Goal: Participate in discussion: Engage in conversation with other users on a specific topic

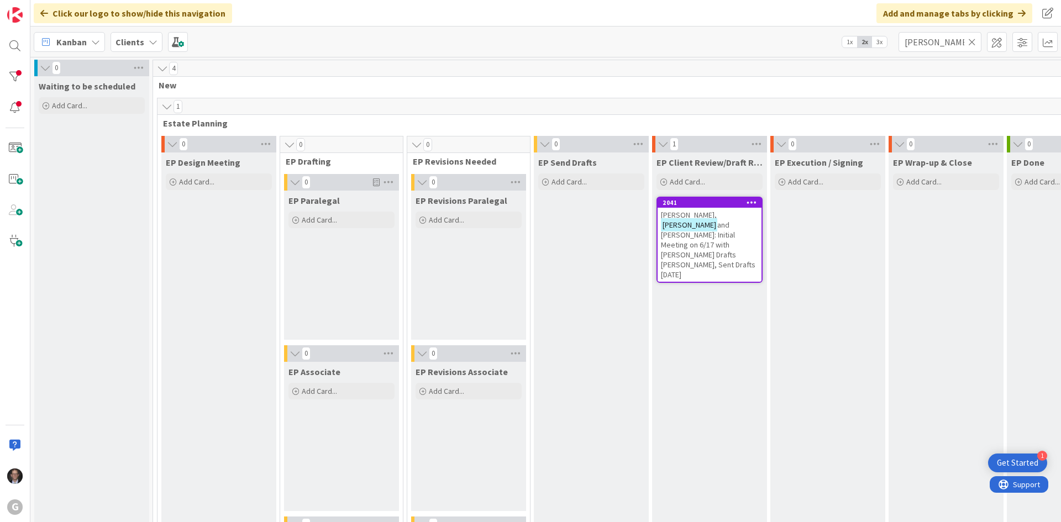
scroll to position [995, 0]
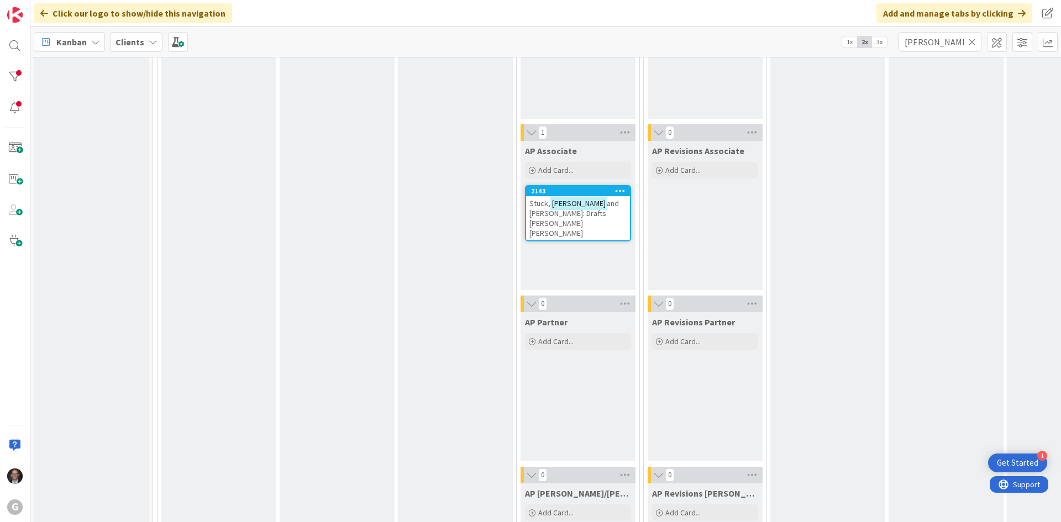
click at [593, 203] on span "and [PERSON_NAME]: Drafts [PERSON_NAME] [PERSON_NAME]" at bounding box center [574, 218] width 90 height 40
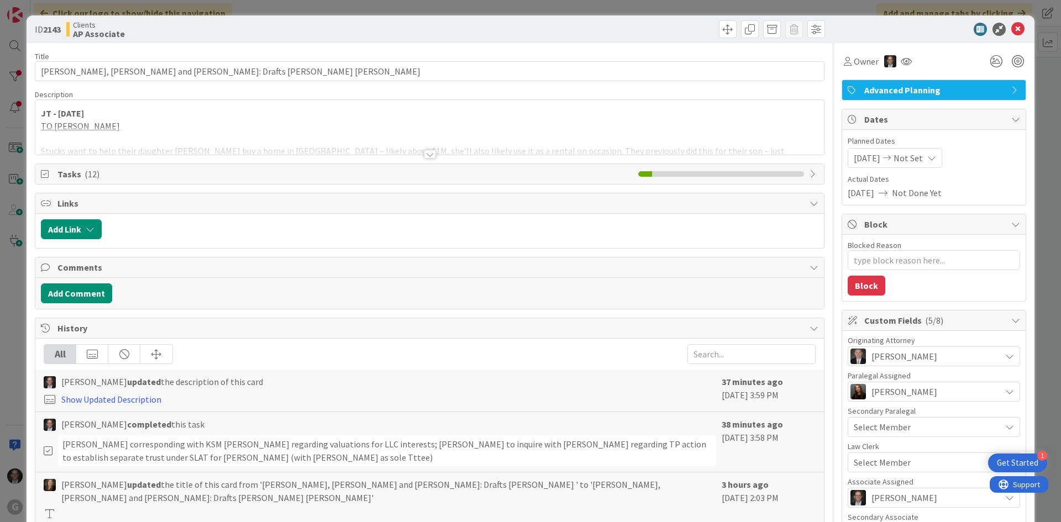
click at [424, 153] on div at bounding box center [430, 154] width 12 height 9
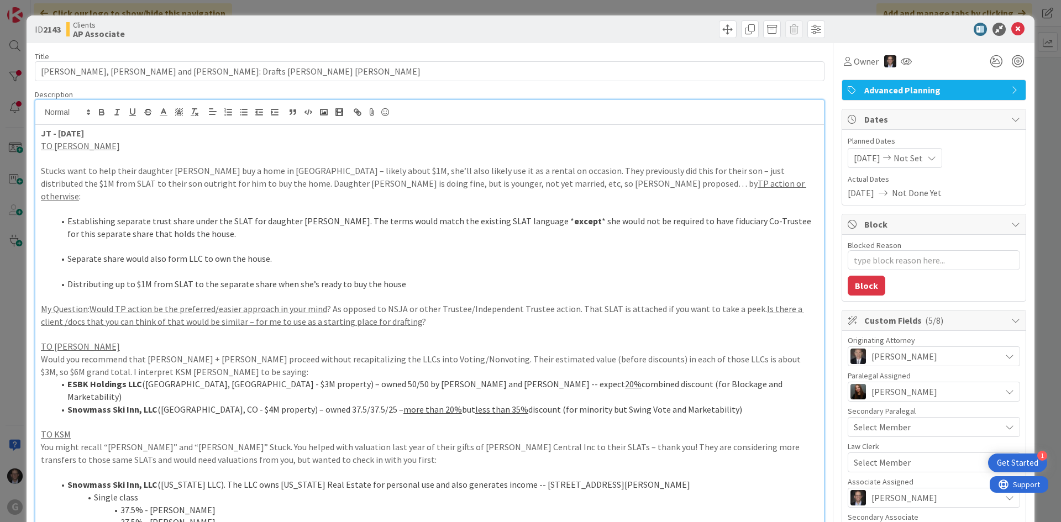
click at [100, 186] on p "Stucks want to help their daughter [PERSON_NAME] buy a home in [GEOGRAPHIC_DATA…" at bounding box center [430, 184] width 778 height 38
click at [45, 158] on p at bounding box center [430, 158] width 778 height 13
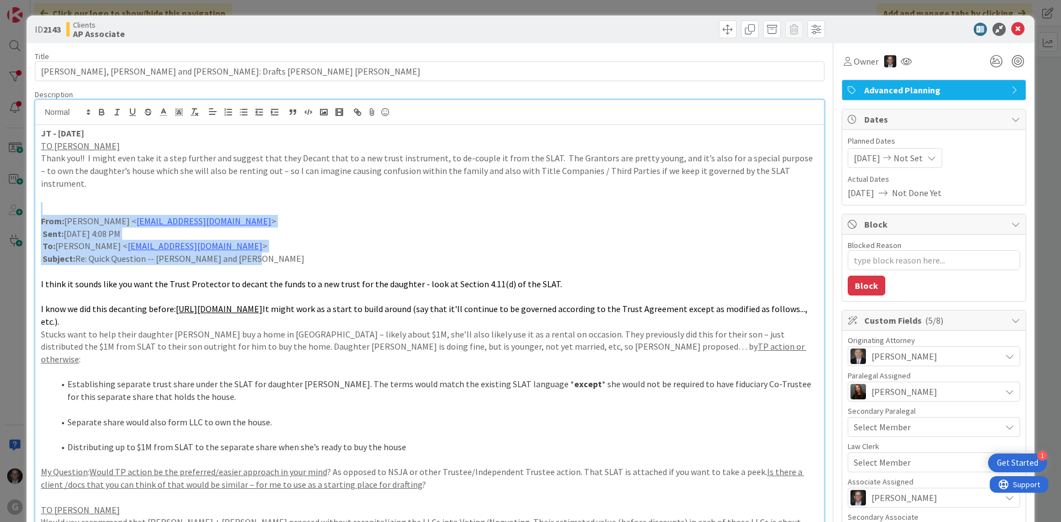
drag, startPoint x: 42, startPoint y: 187, endPoint x: 300, endPoint y: 248, distance: 264.6
click at [298, 248] on div "JT - [DATE] TO [PERSON_NAME] Thank you!! I might even take it a step further an…" at bounding box center [429, 514] width 789 height 779
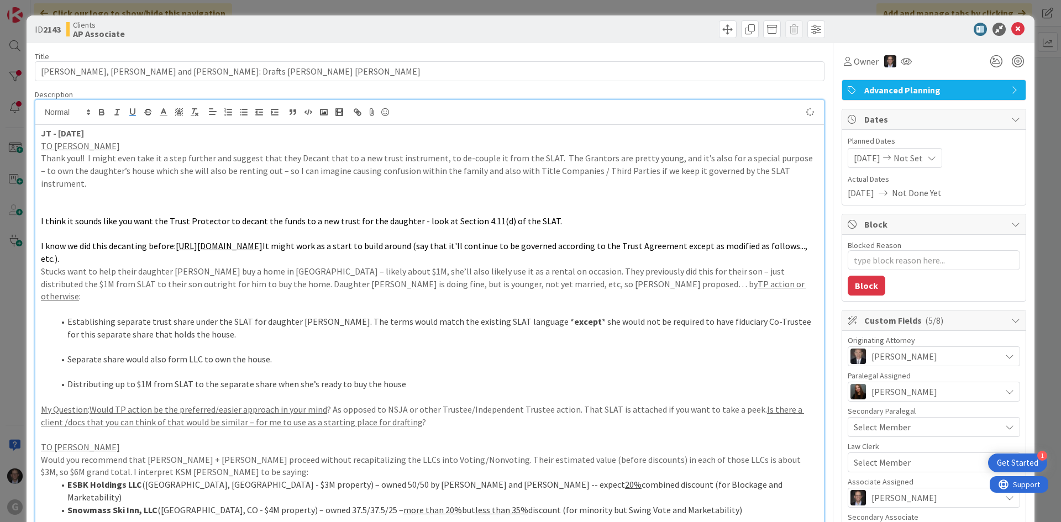
type textarea "x"
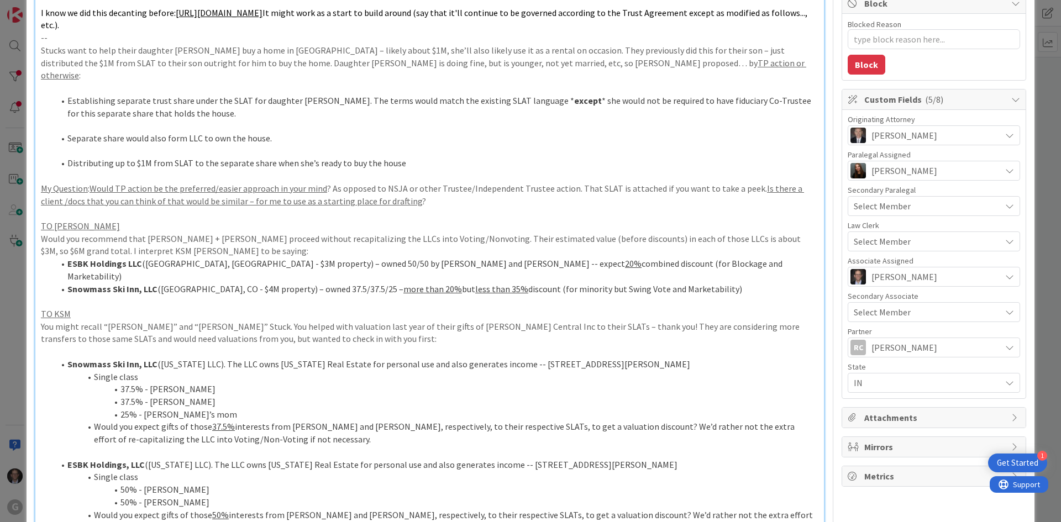
scroll to position [166, 0]
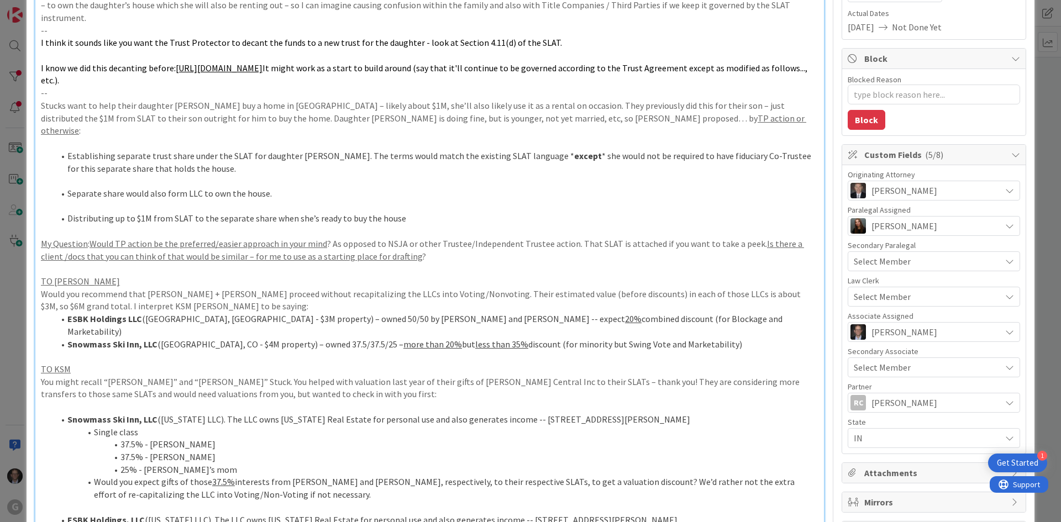
drag, startPoint x: 43, startPoint y: 267, endPoint x: 721, endPoint y: 308, distance: 678.8
click at [721, 308] on div "JT - [DATE] [PERSON_NAME] and [PERSON_NAME] Thank you!! I might even take it a …" at bounding box center [429, 317] width 789 height 716
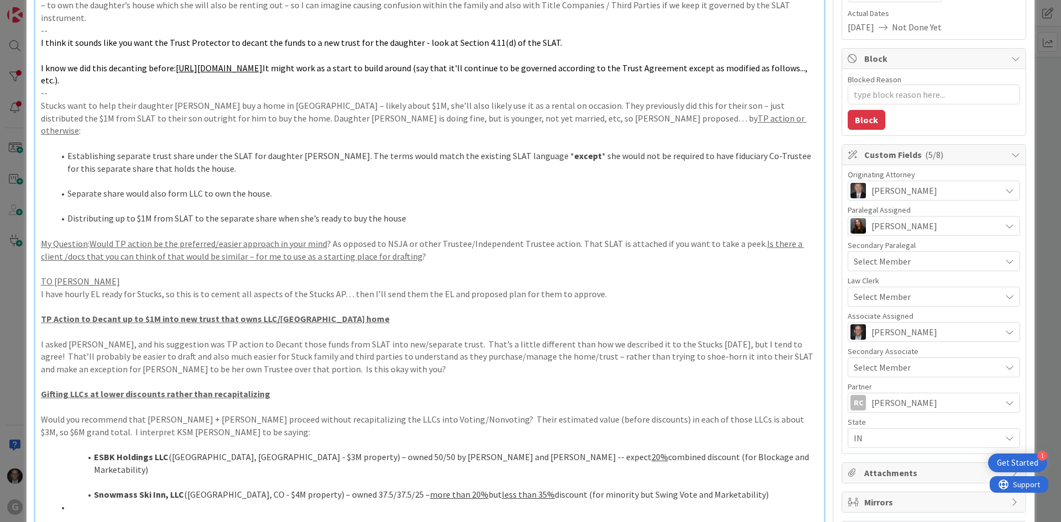
scroll to position [221, 0]
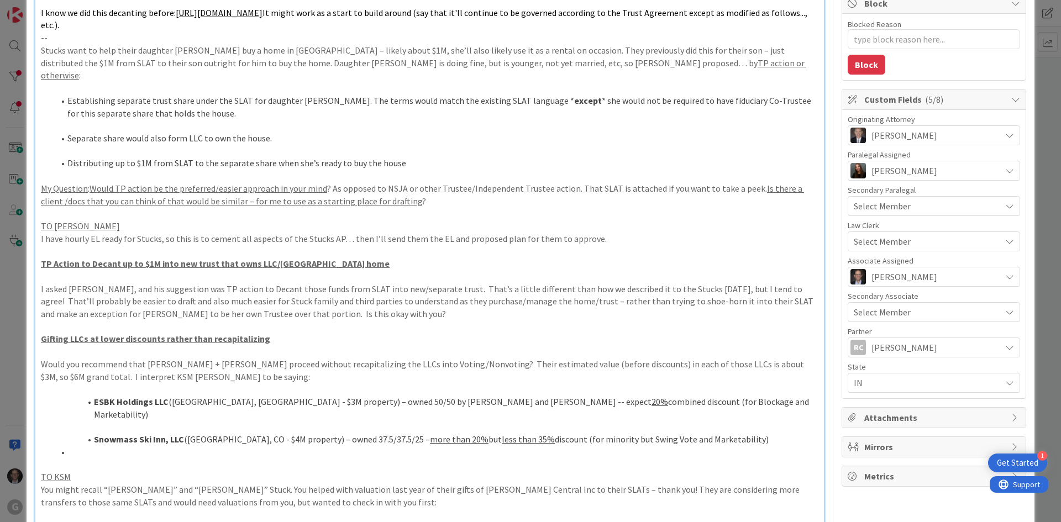
click at [51, 383] on p at bounding box center [430, 389] width 778 height 13
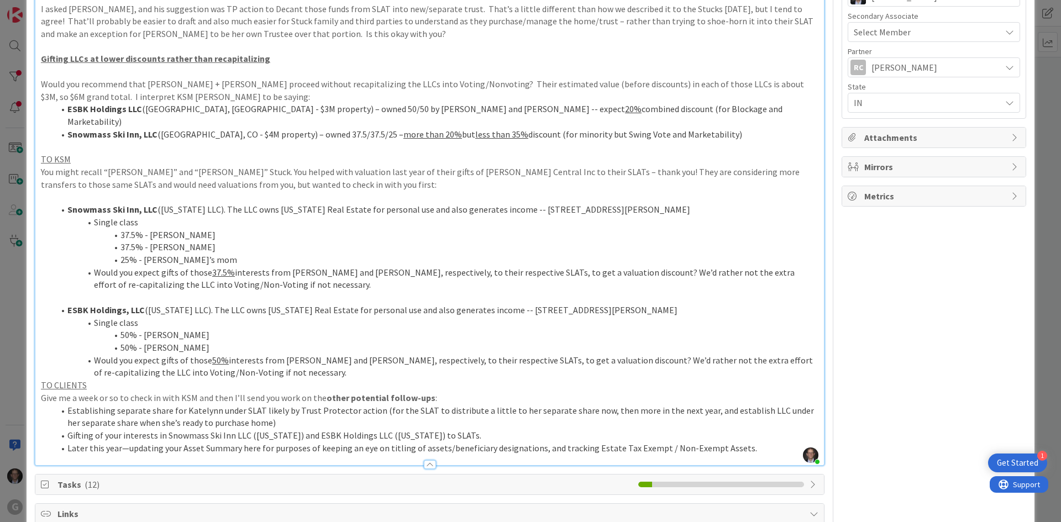
scroll to position [608, 0]
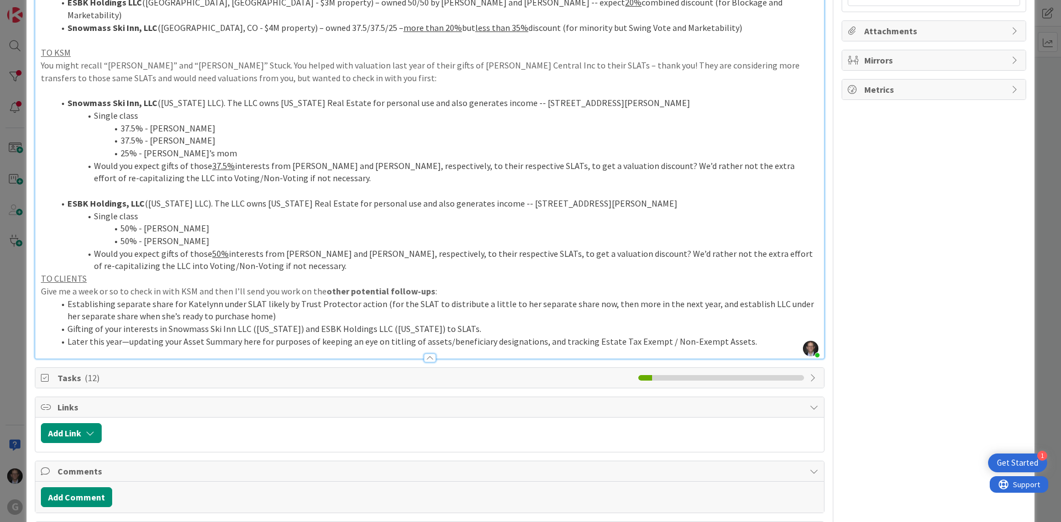
click at [810, 374] on icon at bounding box center [814, 378] width 9 height 9
type textarea "x"
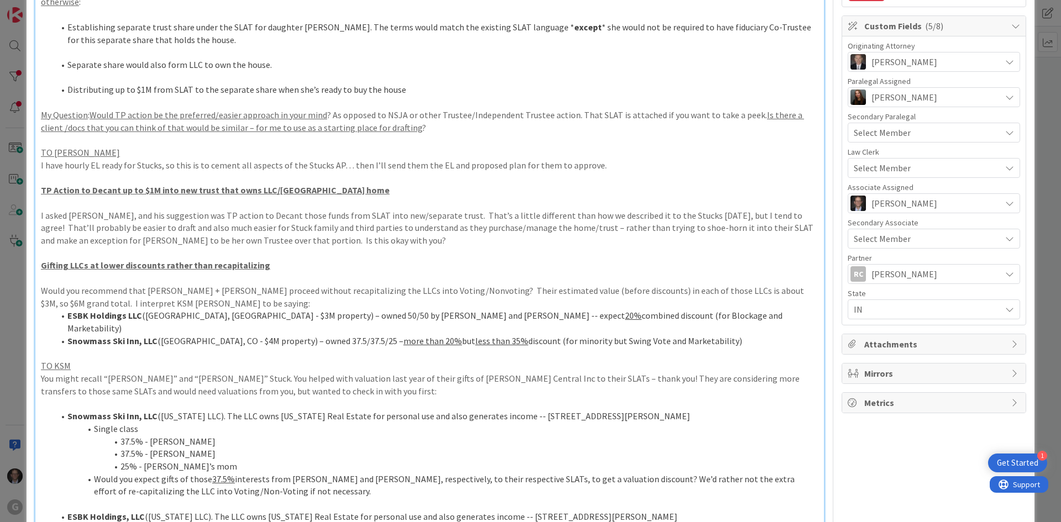
scroll to position [221, 0]
